Goal: Information Seeking & Learning: Understand process/instructions

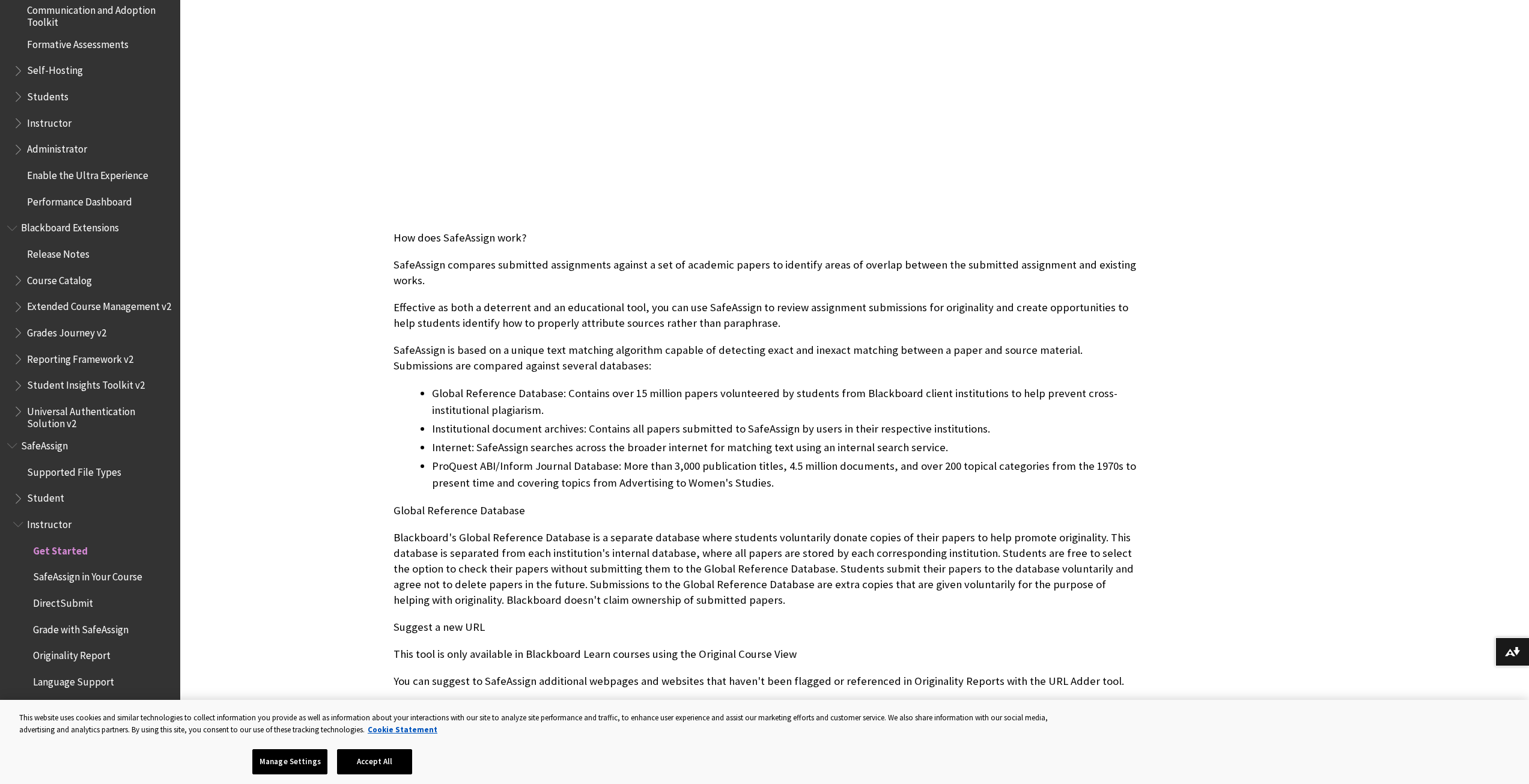
scroll to position [360, 0]
click at [112, 628] on span "Grade with SafeAssign" at bounding box center [81, 627] width 96 height 16
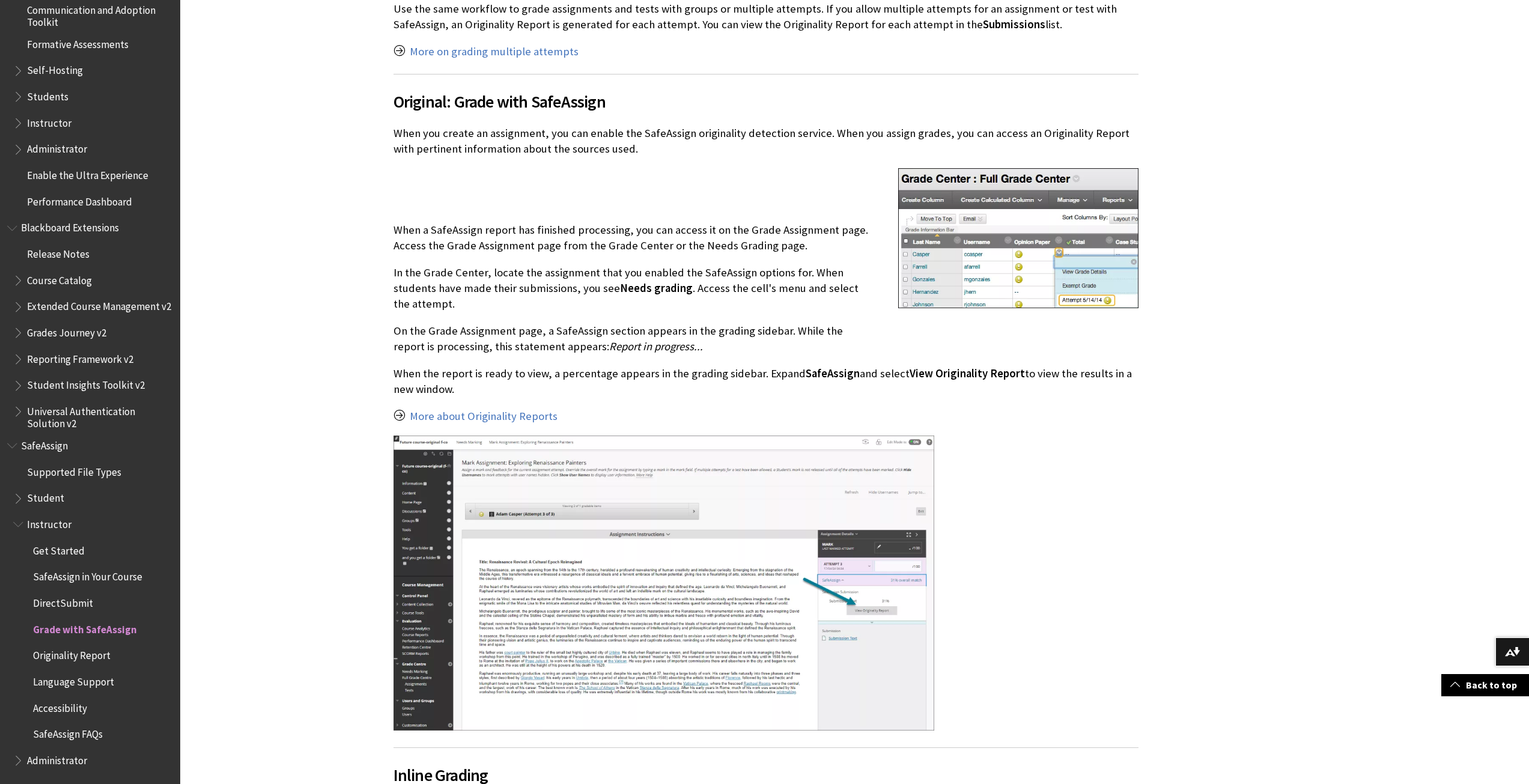
scroll to position [1141, 0]
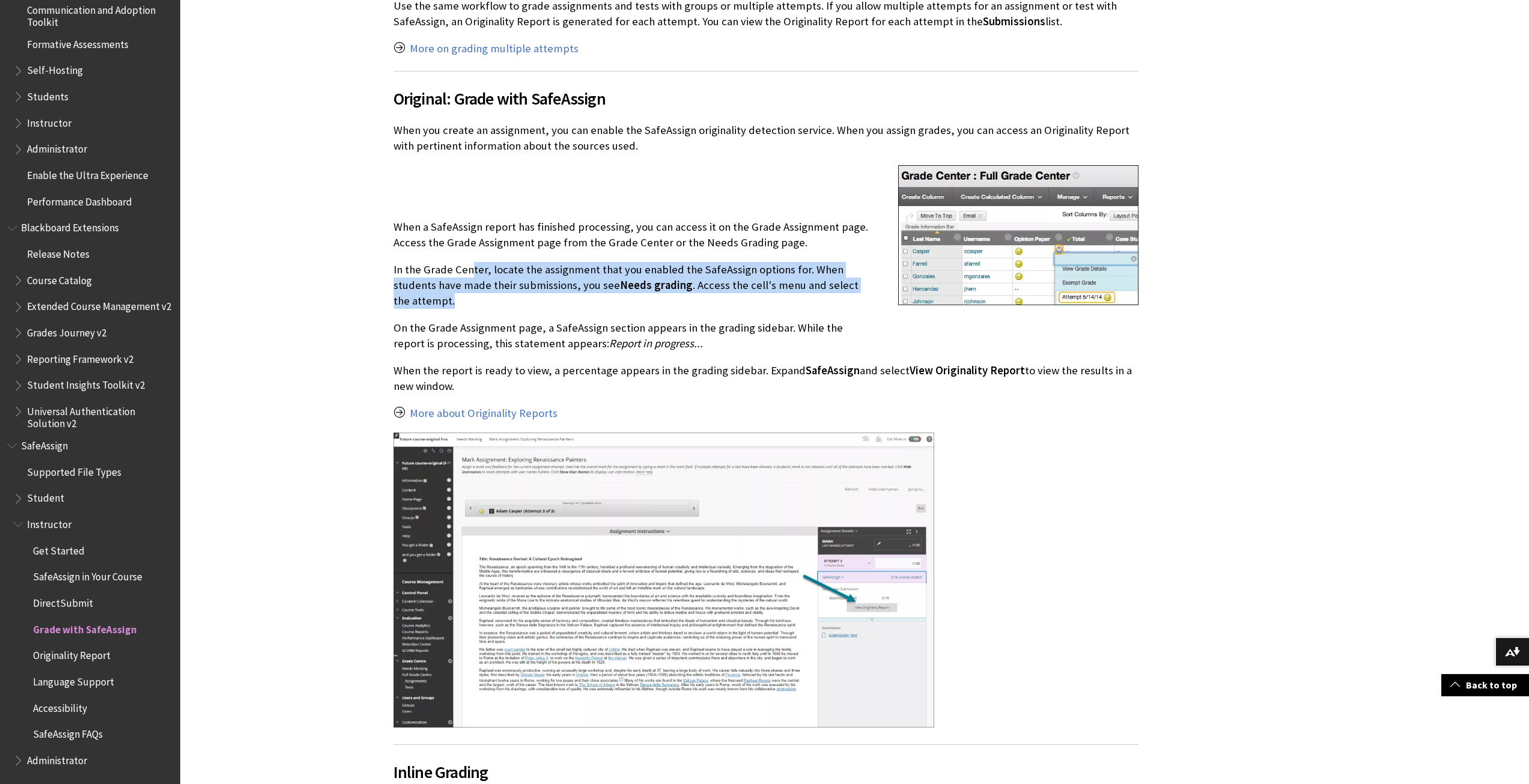
drag, startPoint x: 473, startPoint y: 263, endPoint x: 867, endPoint y: 287, distance: 394.7
click at [867, 287] on p "In the Grade Center, locate the assignment that you enabled the SafeAssign opti…" at bounding box center [765, 286] width 746 height 48
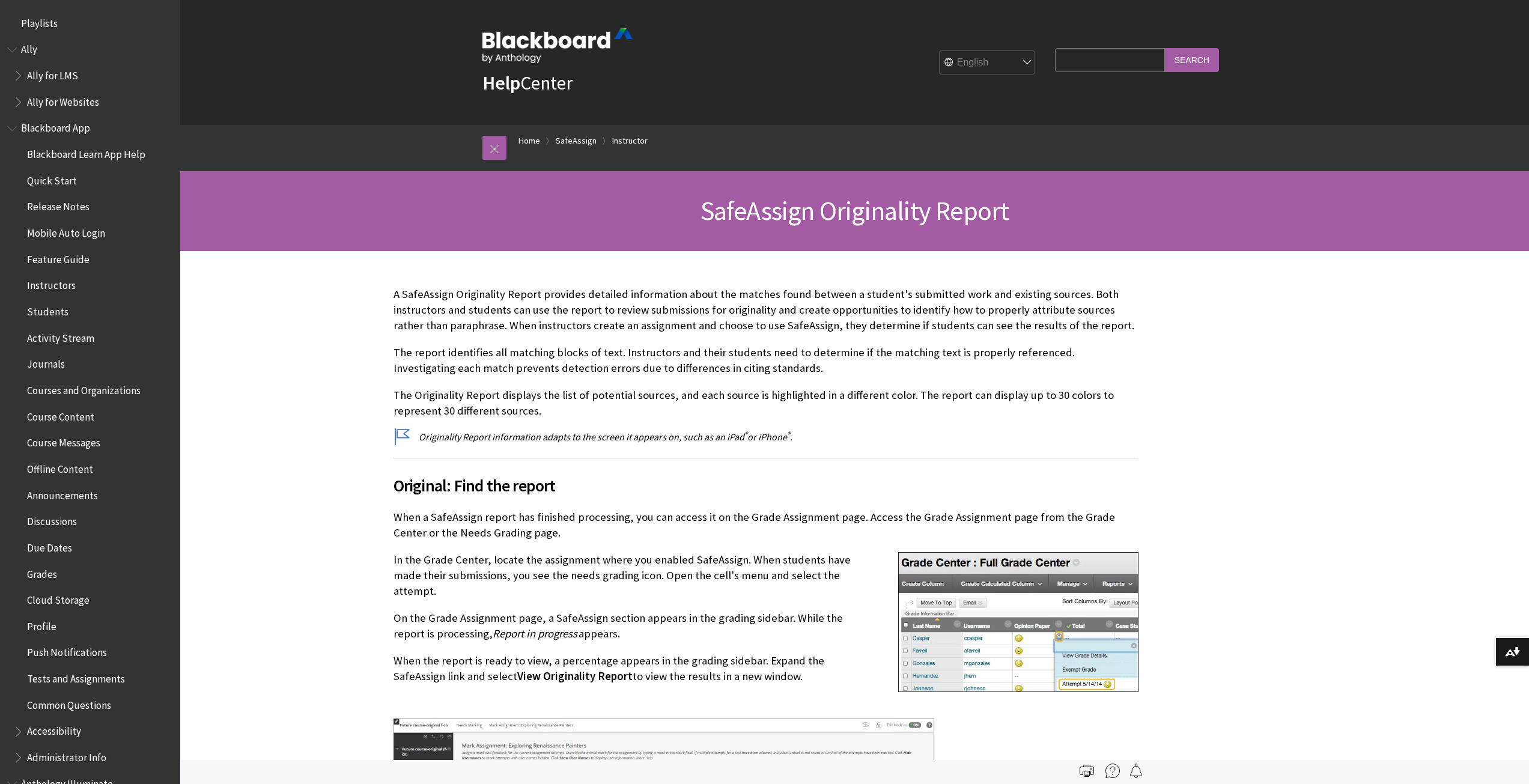
scroll to position [1096, 0]
